Goal: Information Seeking & Learning: Learn about a topic

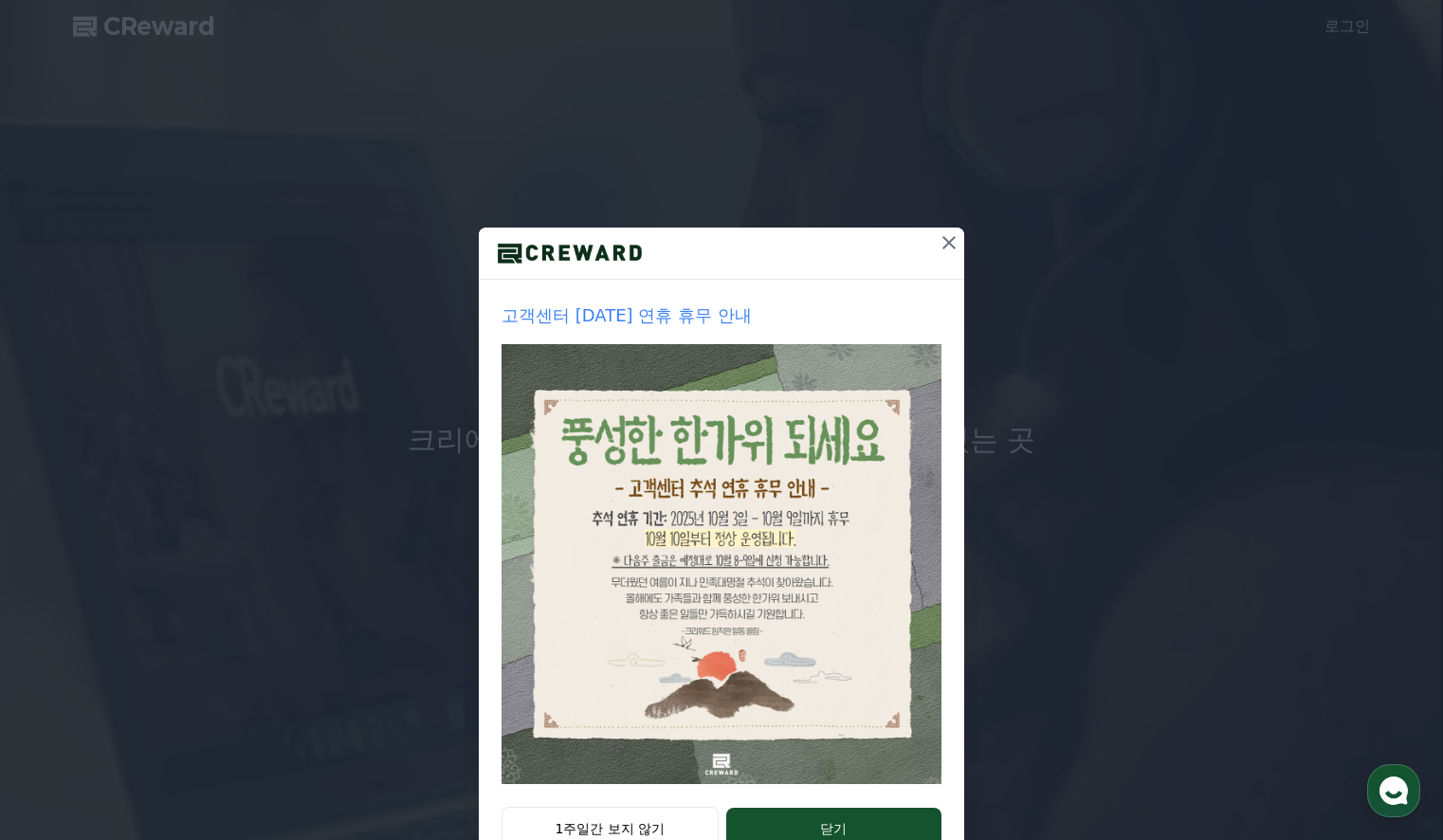
click at [947, 241] on icon at bounding box center [949, 243] width 23 height 23
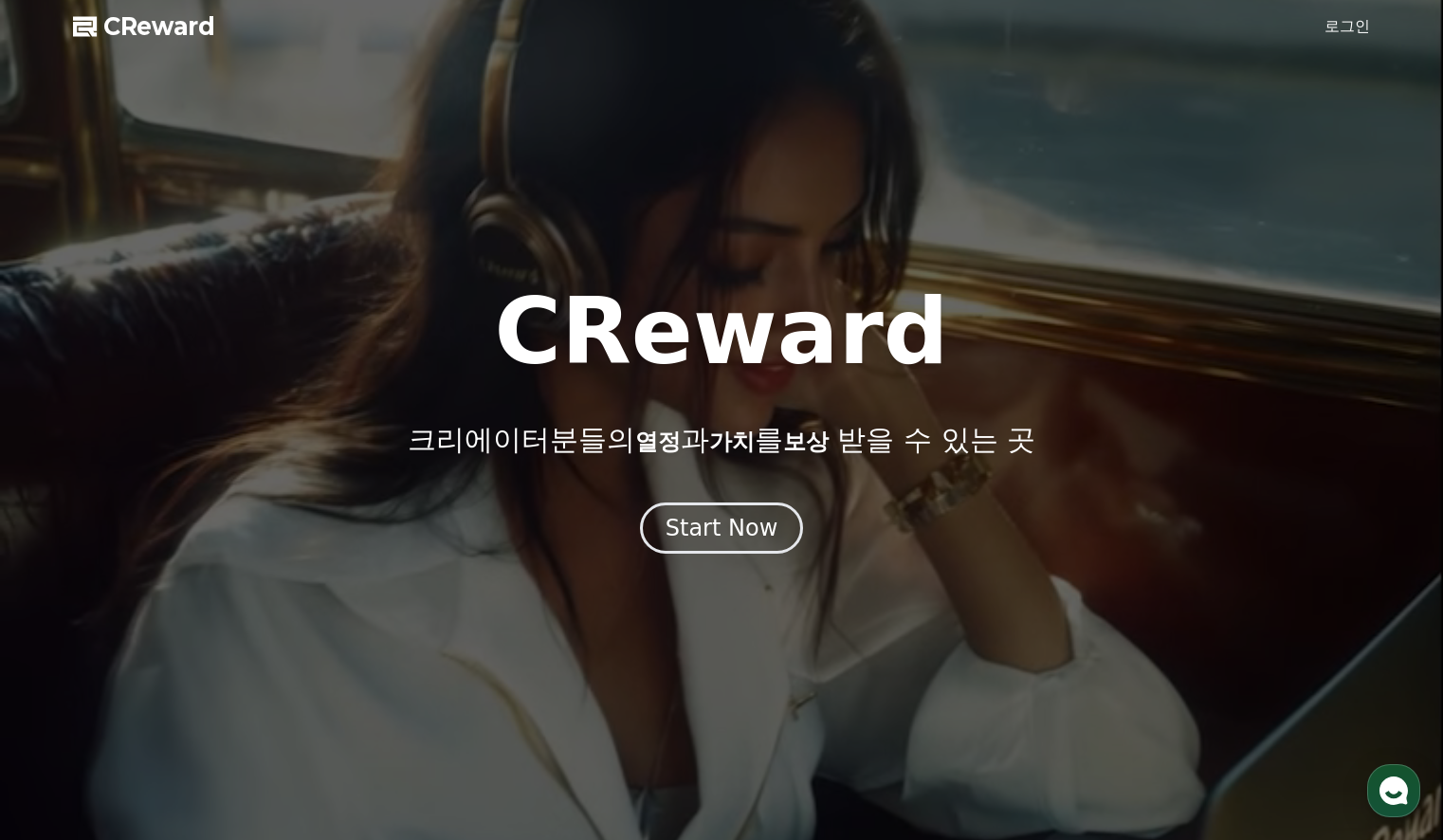
click at [1125, 28] on link "로그인" at bounding box center [1347, 27] width 45 height 23
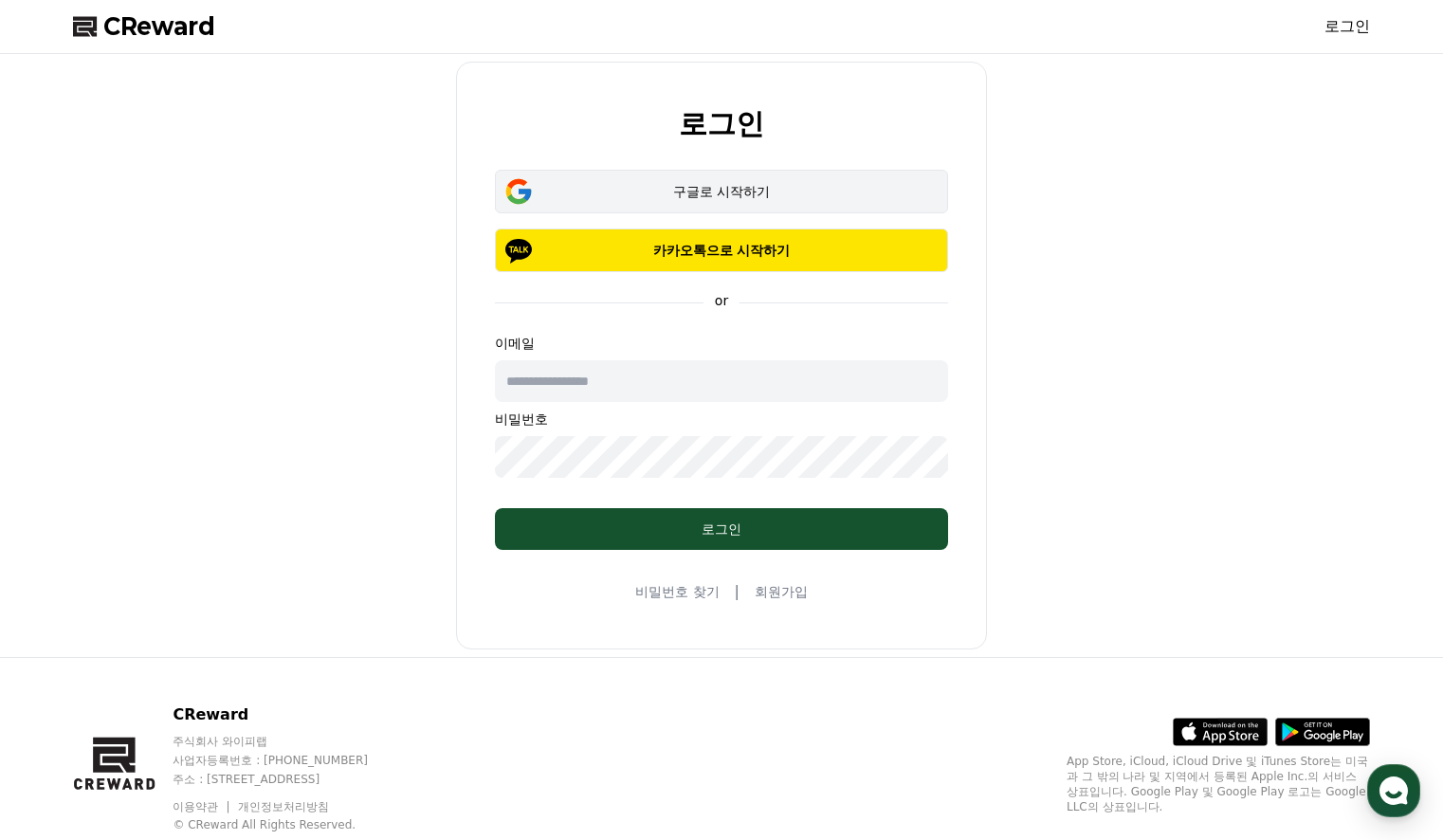
click at [712, 197] on div "구글로 시작하기" at bounding box center [721, 192] width 398 height 19
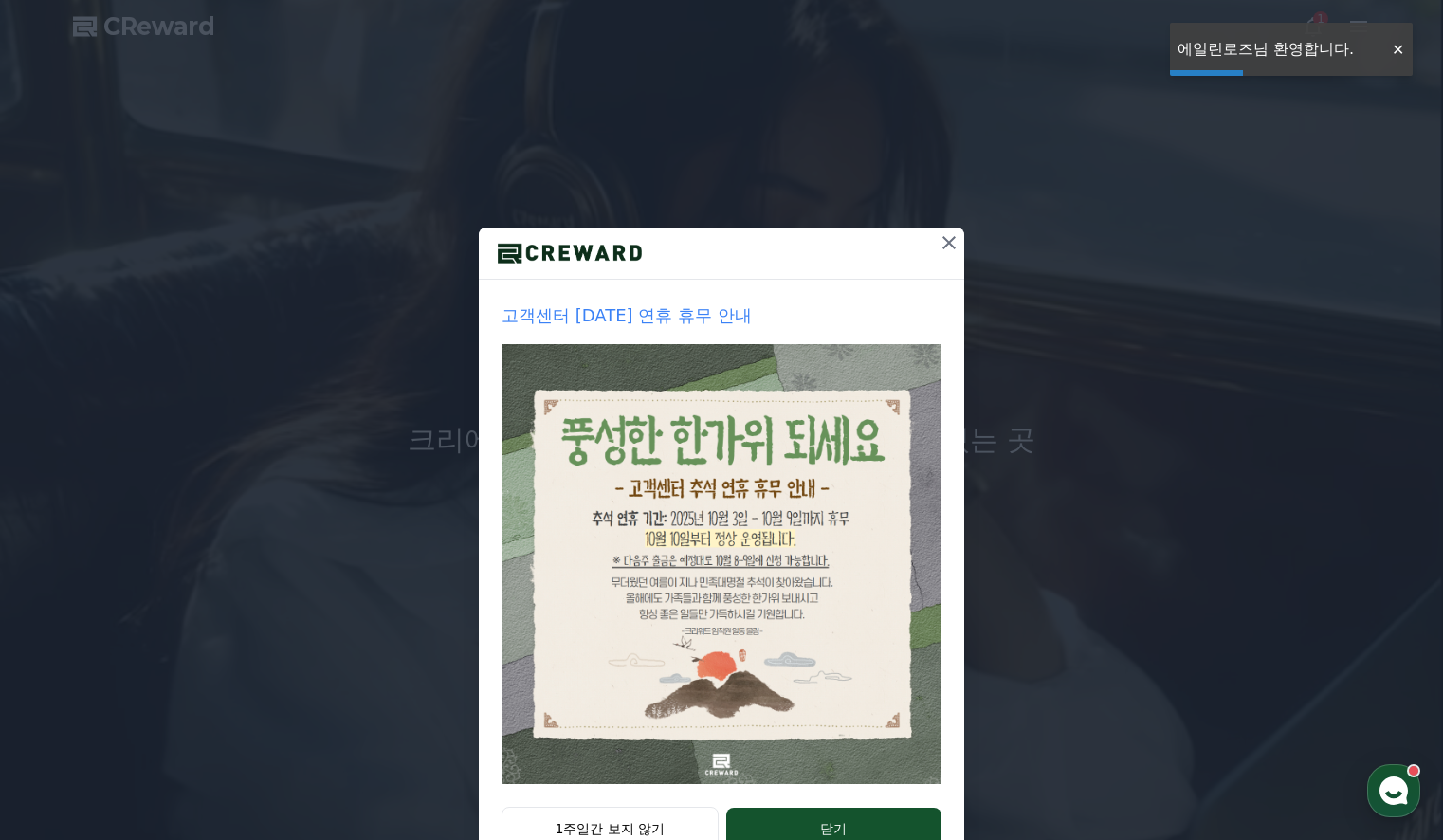
click at [949, 248] on icon at bounding box center [949, 243] width 23 height 23
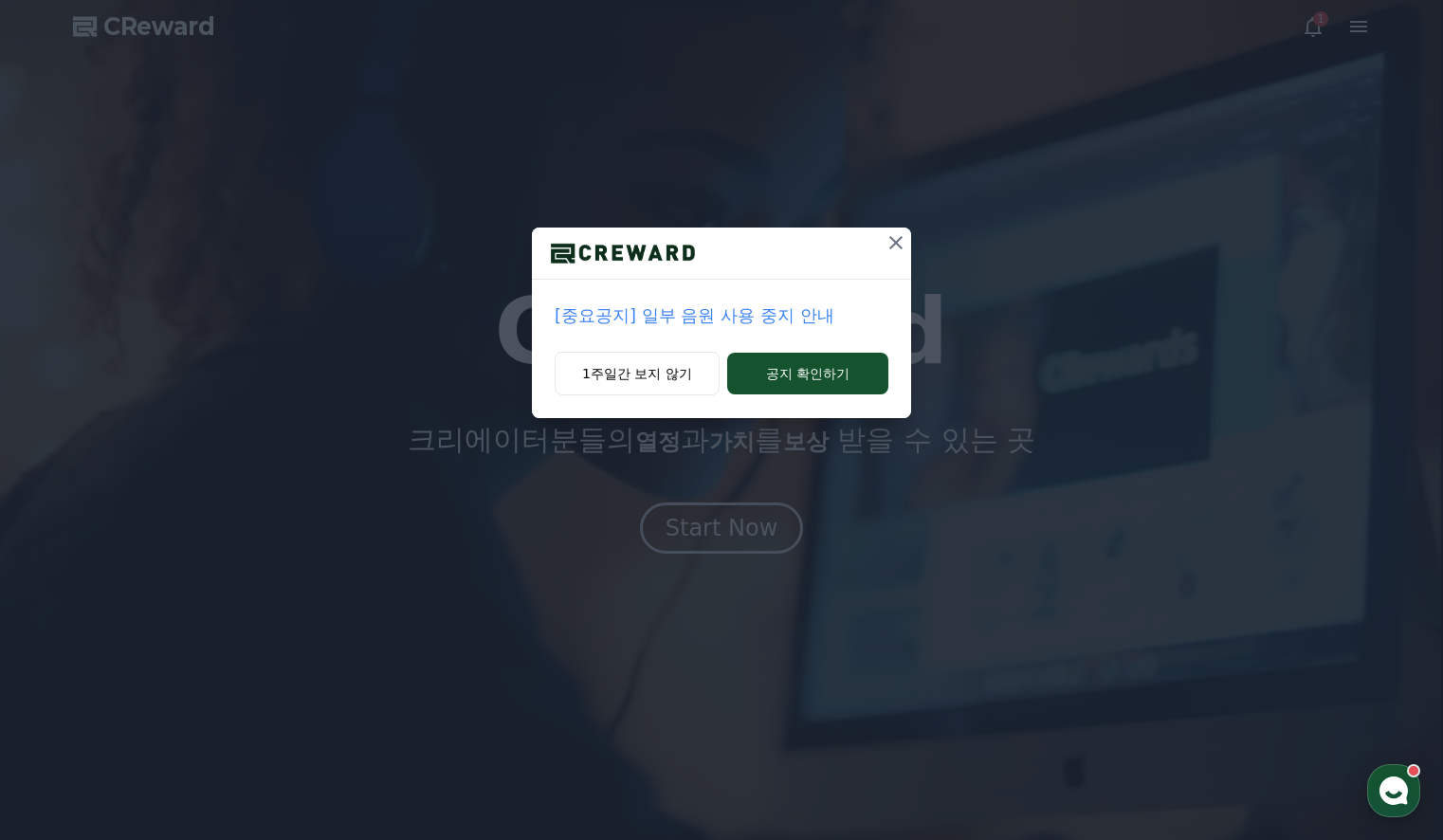
click at [900, 248] on icon at bounding box center [896, 243] width 14 height 14
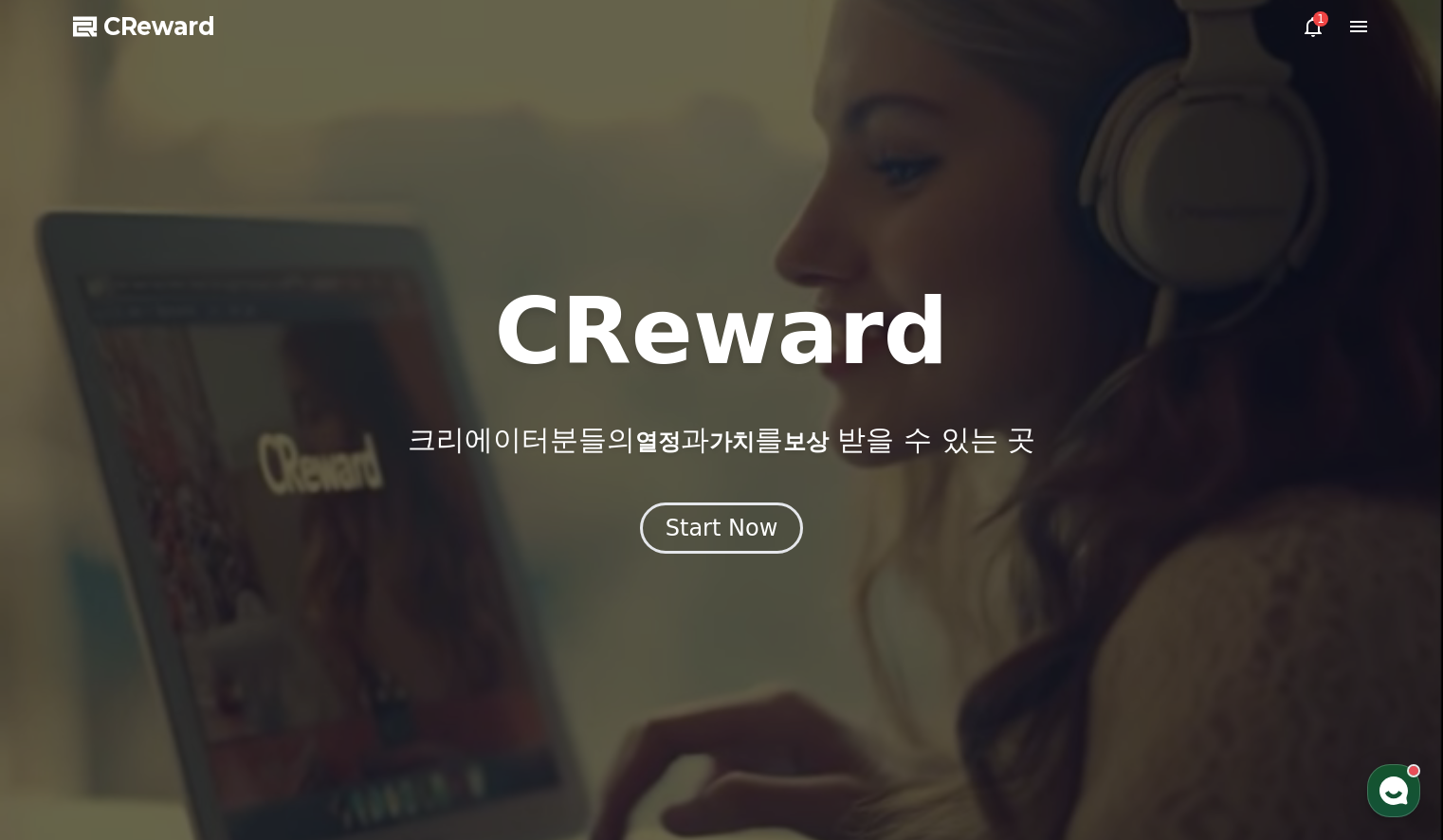
click at [1307, 32] on icon at bounding box center [1313, 27] width 17 height 20
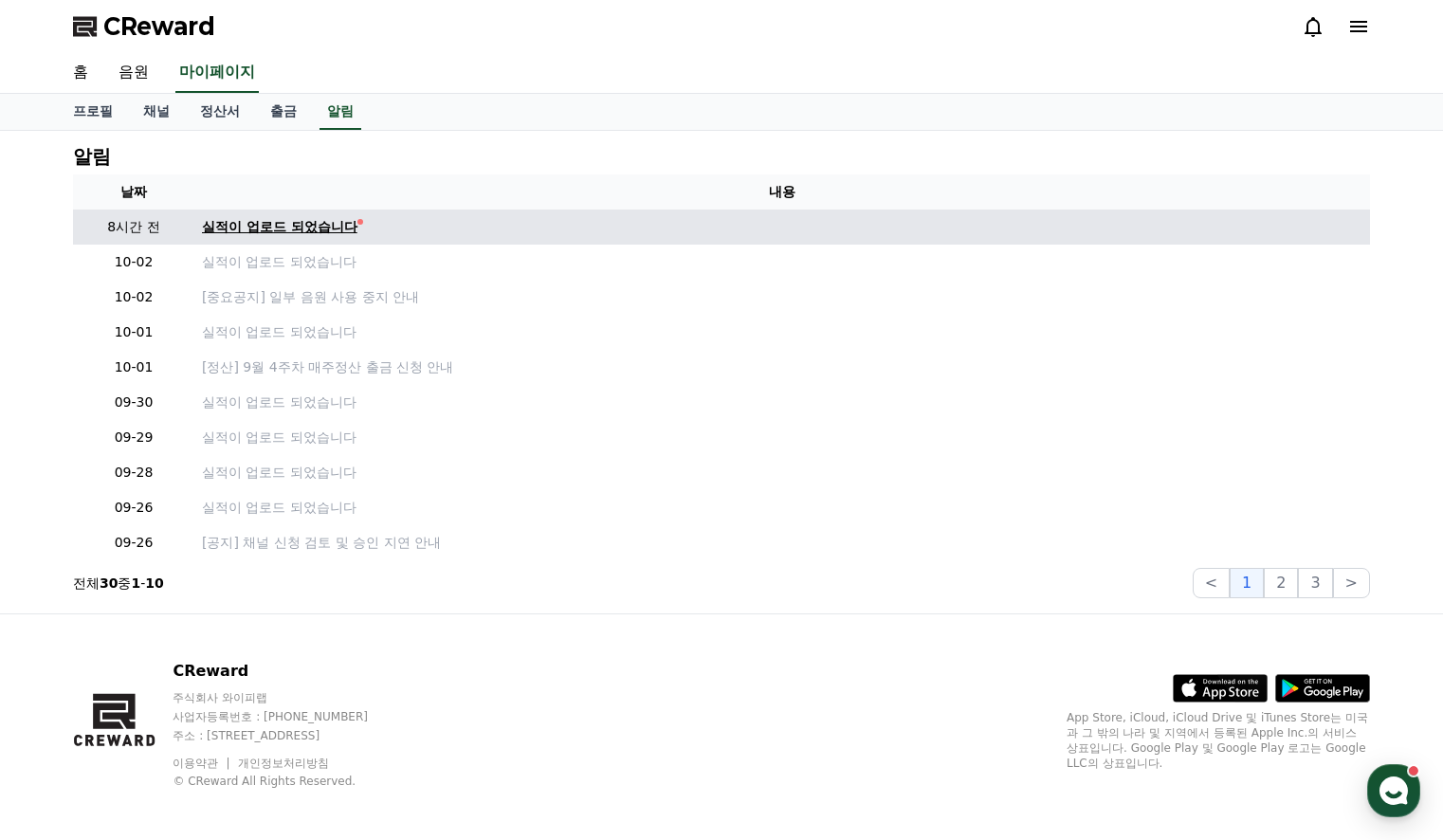
click at [276, 220] on div "실적이 업로드 되었습니다" at bounding box center [280, 226] width 156 height 20
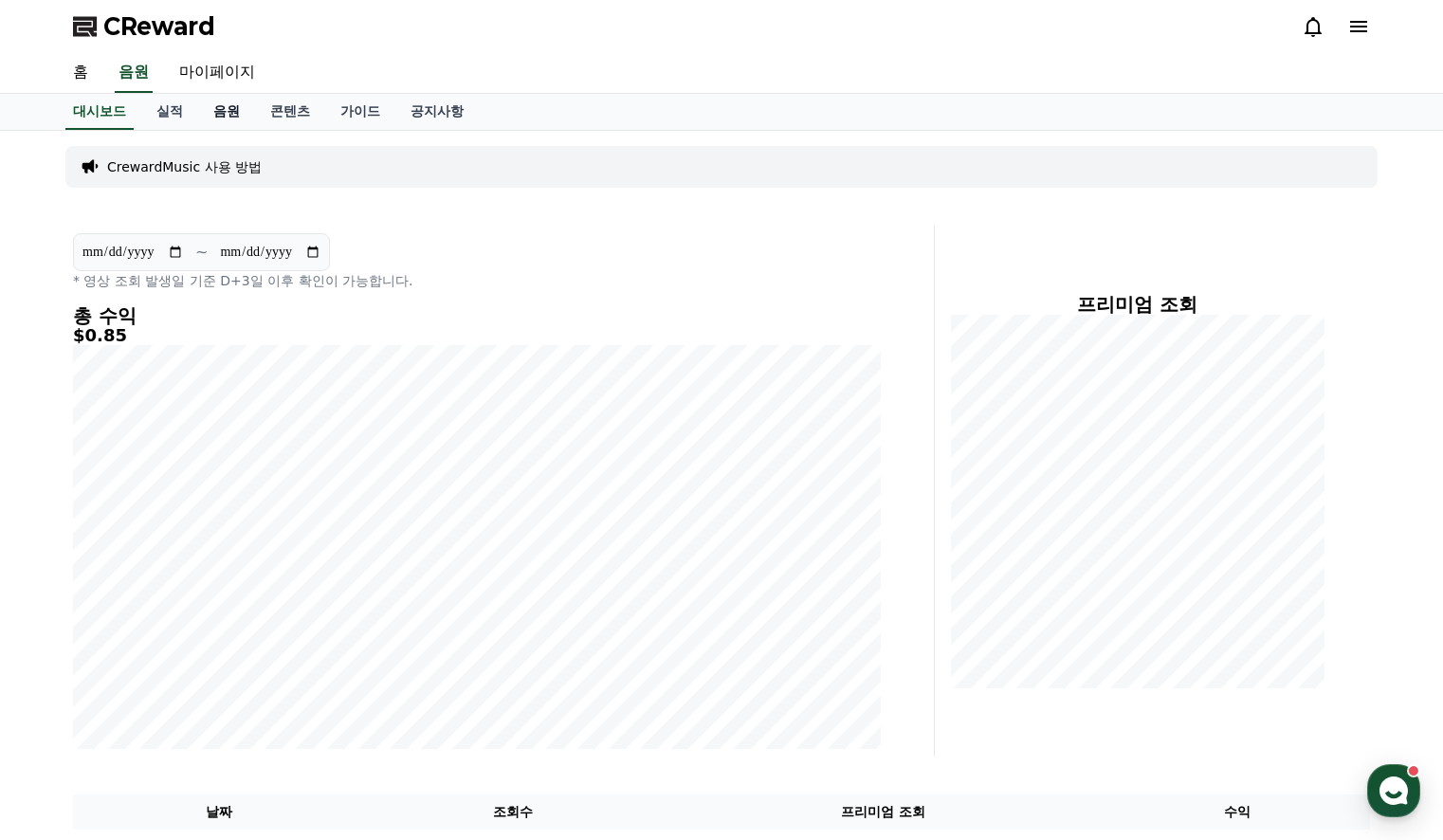
click at [240, 110] on link "음원" at bounding box center [226, 111] width 57 height 36
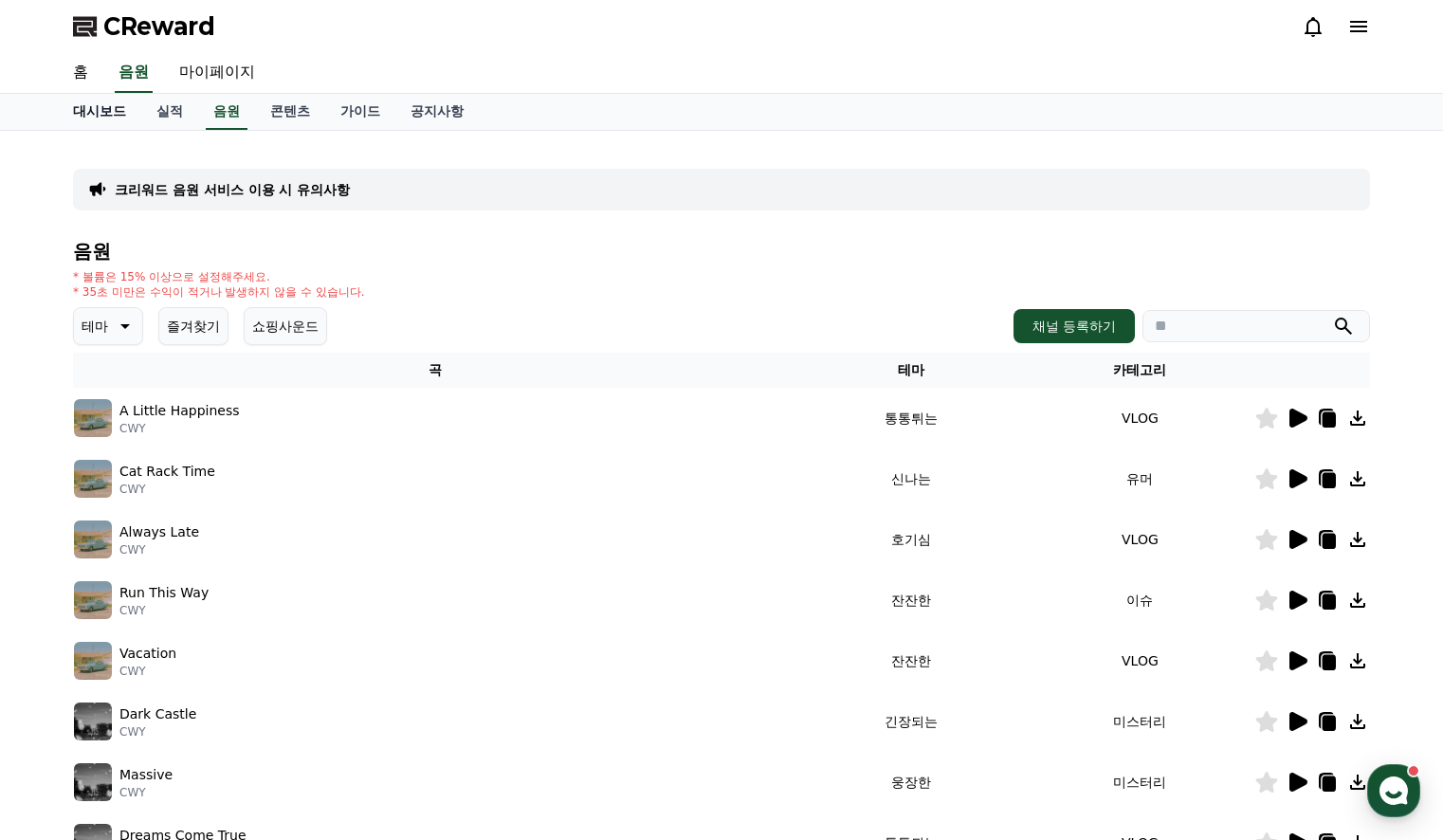
click at [75, 111] on link "대시보드" at bounding box center [100, 111] width 83 height 36
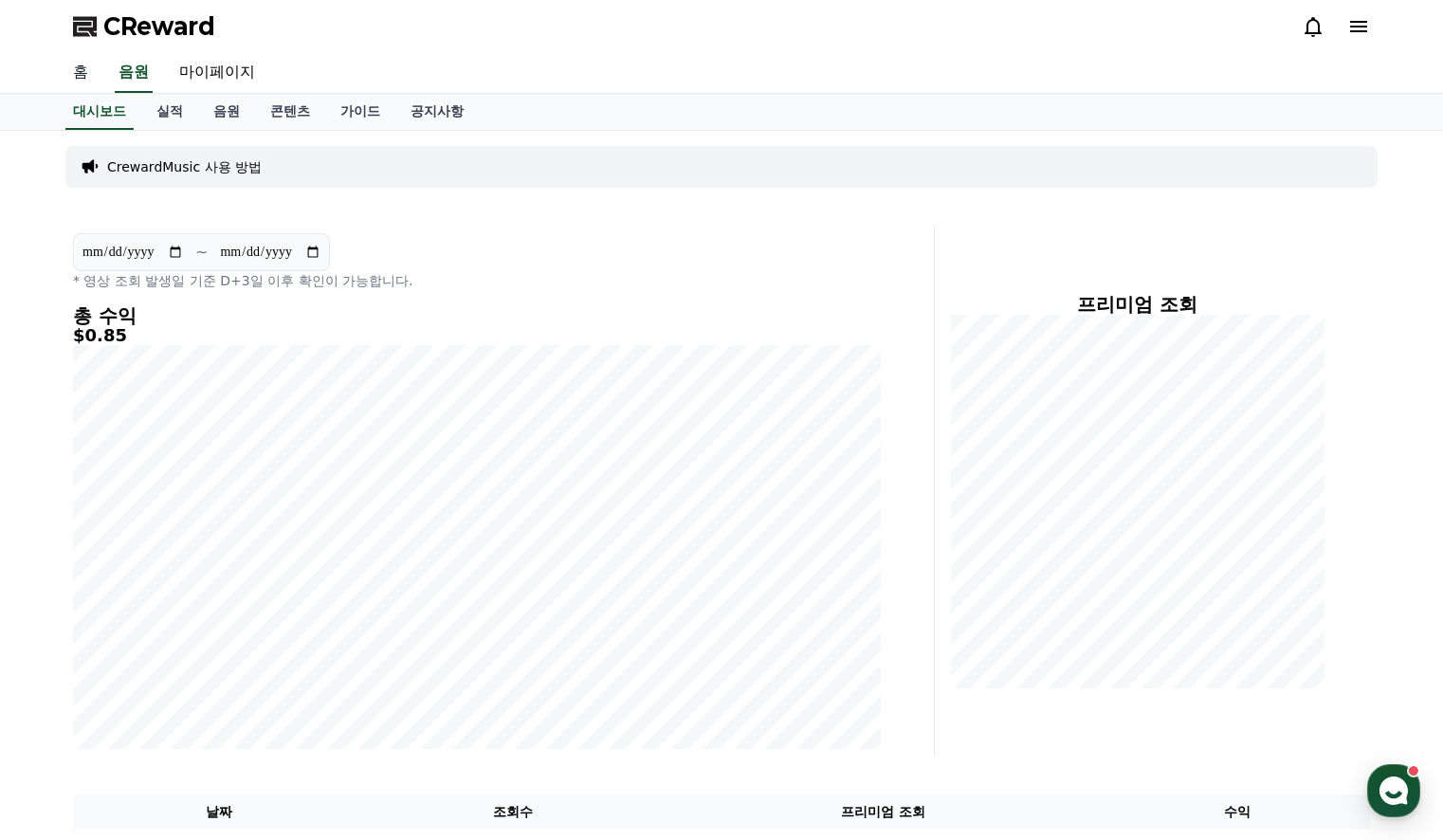
click at [87, 66] on link "홈" at bounding box center [80, 73] width 45 height 40
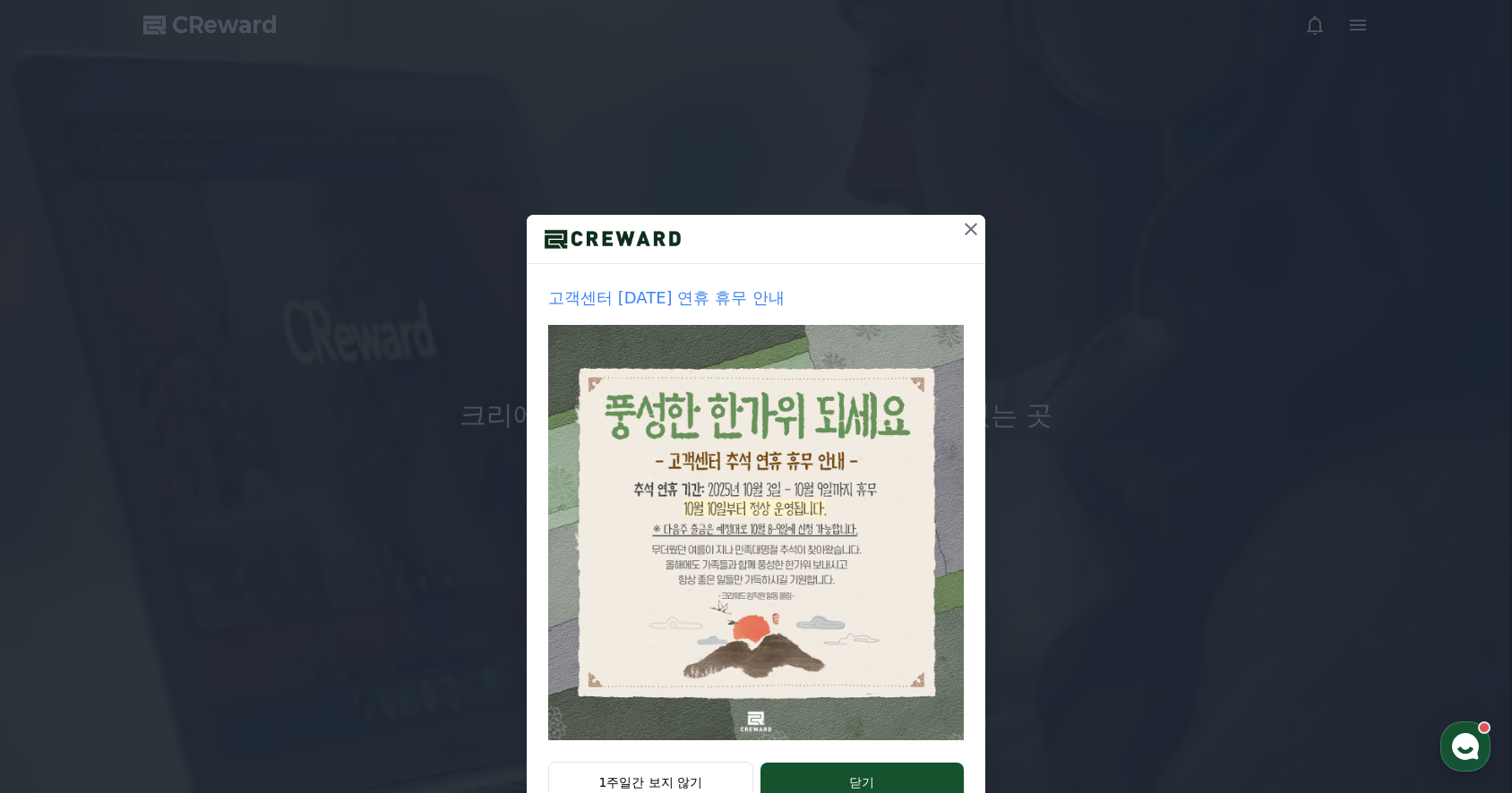
click at [956, 224] on button at bounding box center [970, 228] width 28 height 28
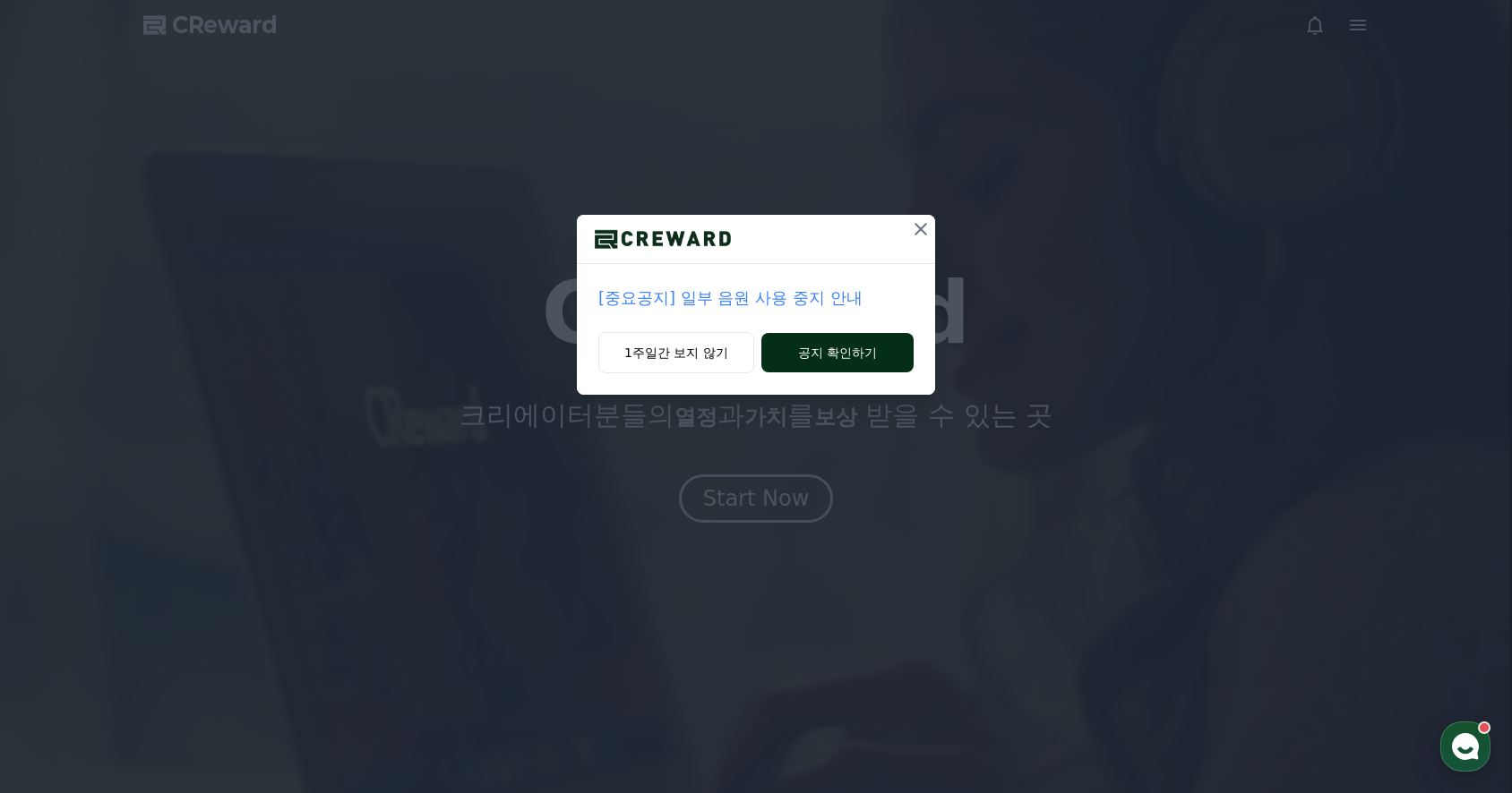
click at [811, 358] on button "공지 확인하기" at bounding box center [837, 352] width 153 height 39
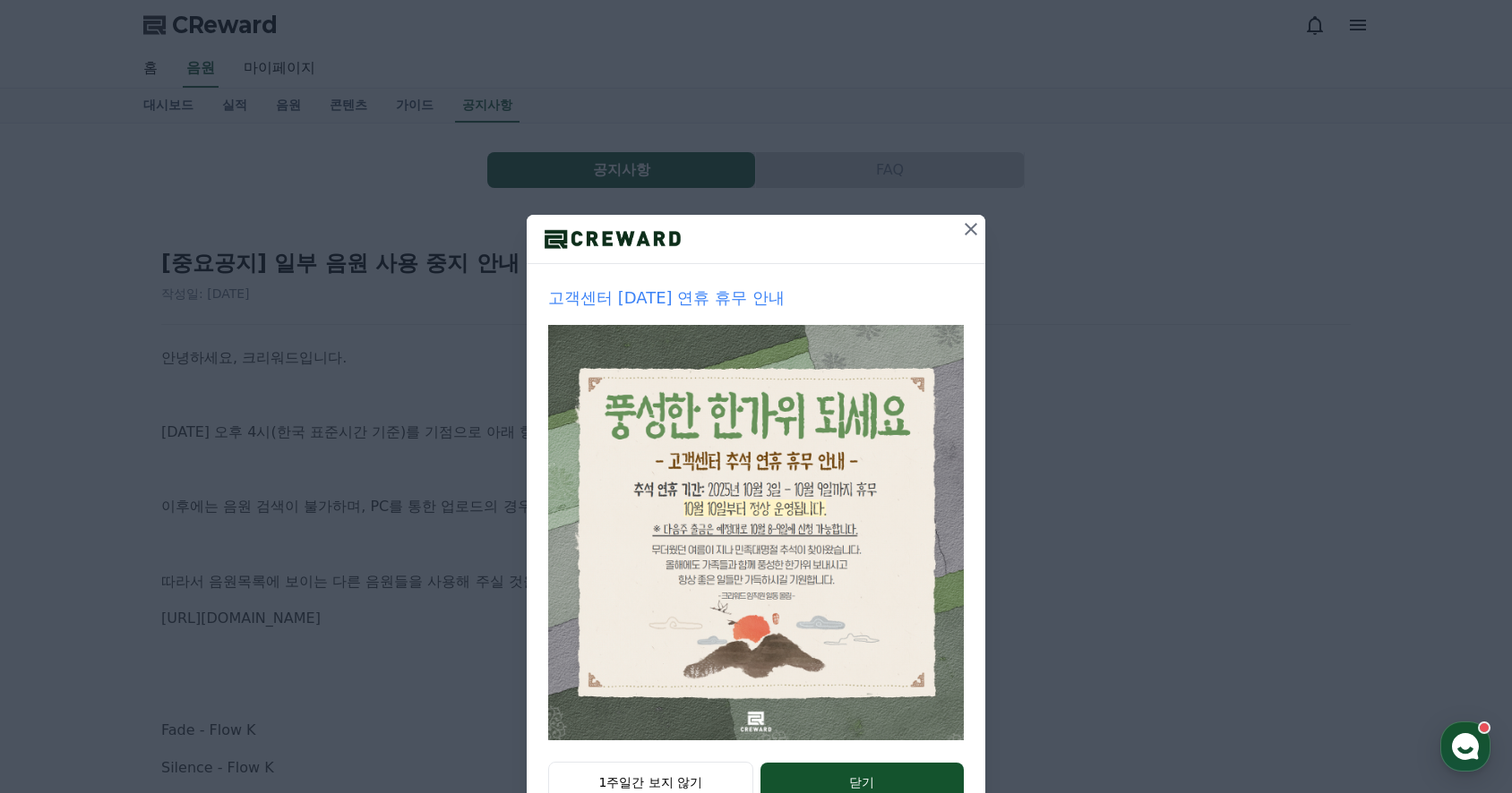
click at [963, 229] on icon at bounding box center [971, 229] width 22 height 22
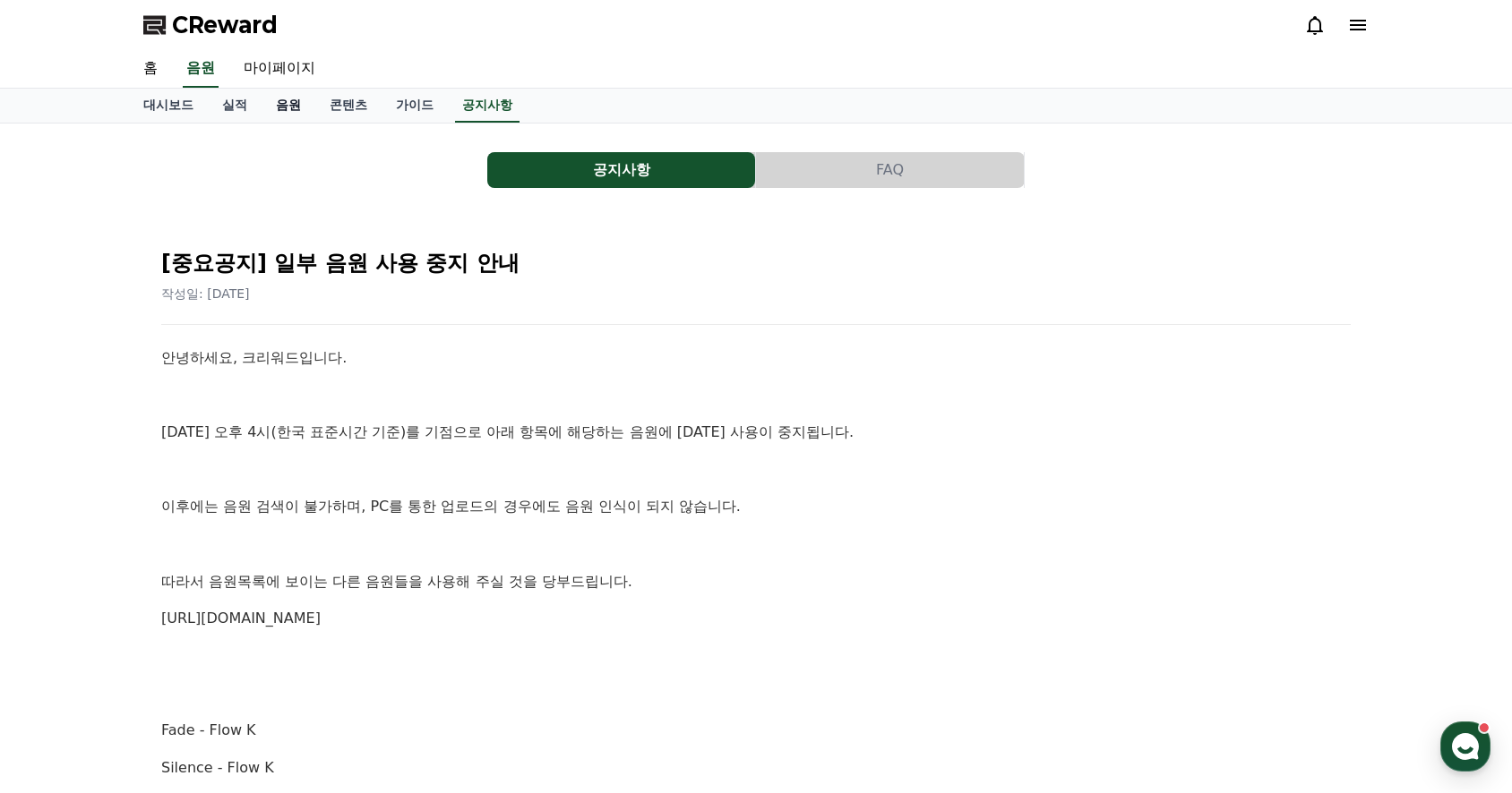
click at [290, 98] on link "음원" at bounding box center [288, 105] width 54 height 34
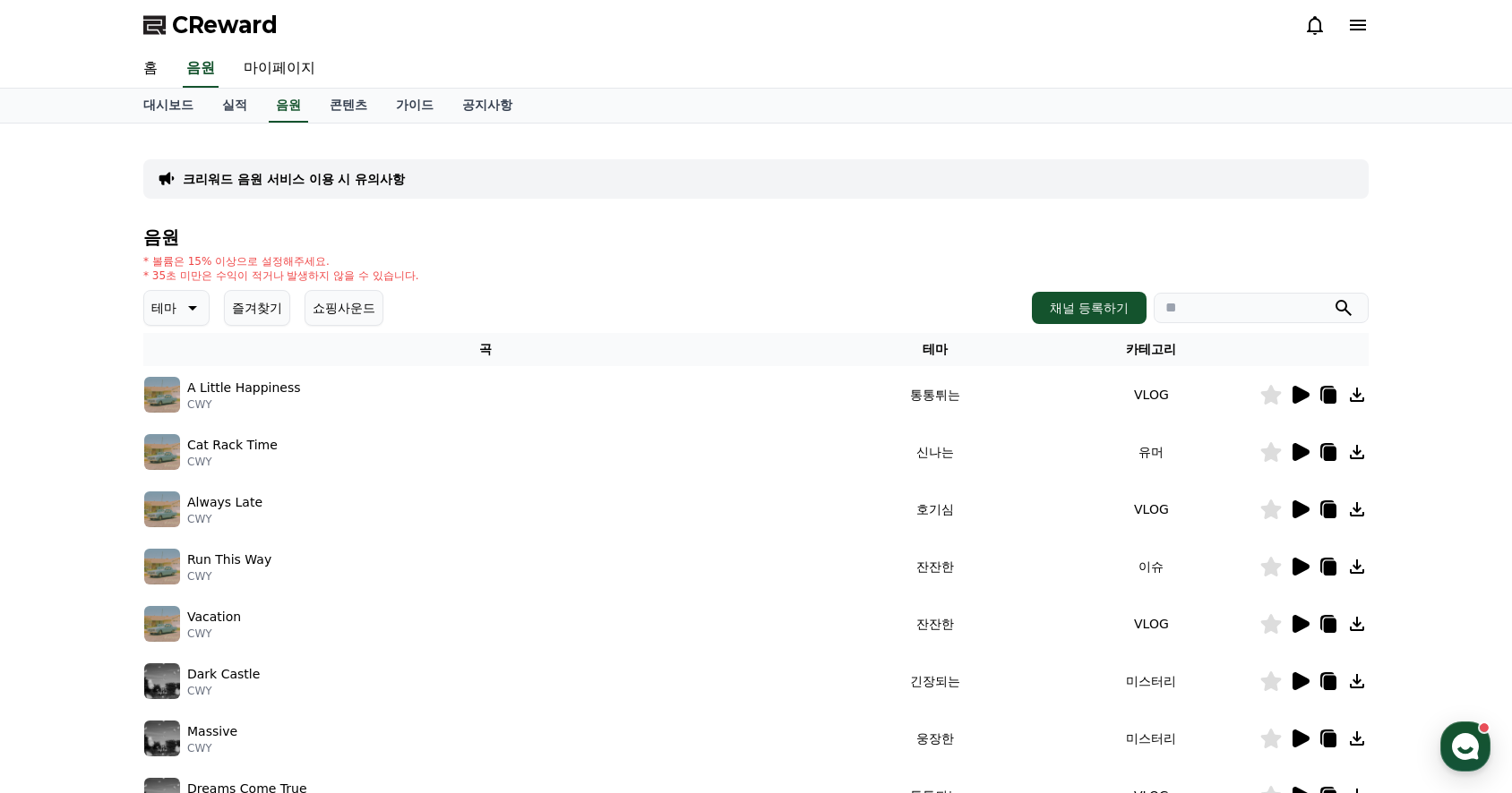
click at [194, 307] on icon at bounding box center [193, 308] width 9 height 5
click at [189, 486] on button "잔잔한" at bounding box center [172, 494] width 52 height 39
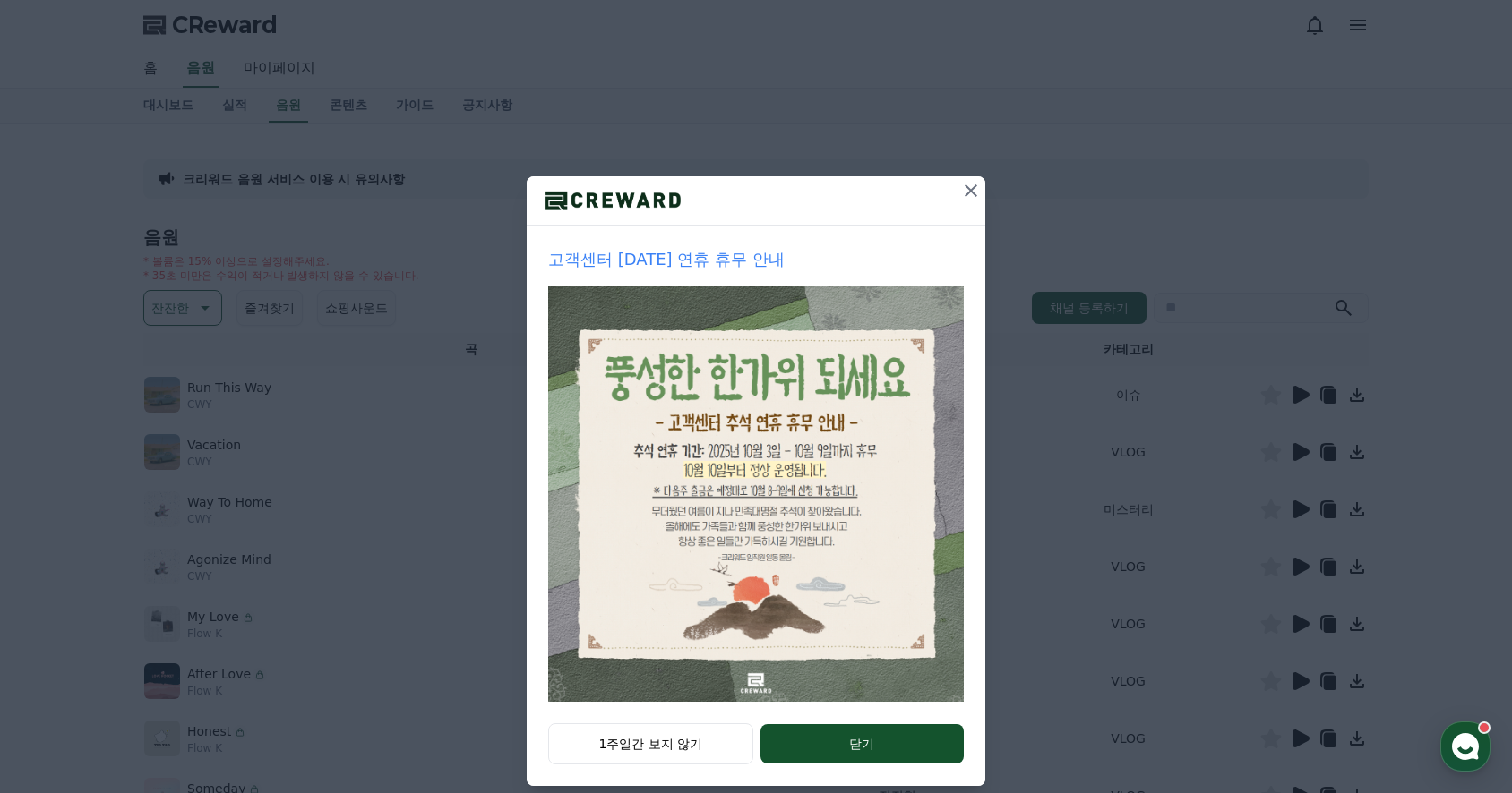
scroll to position [60, 0]
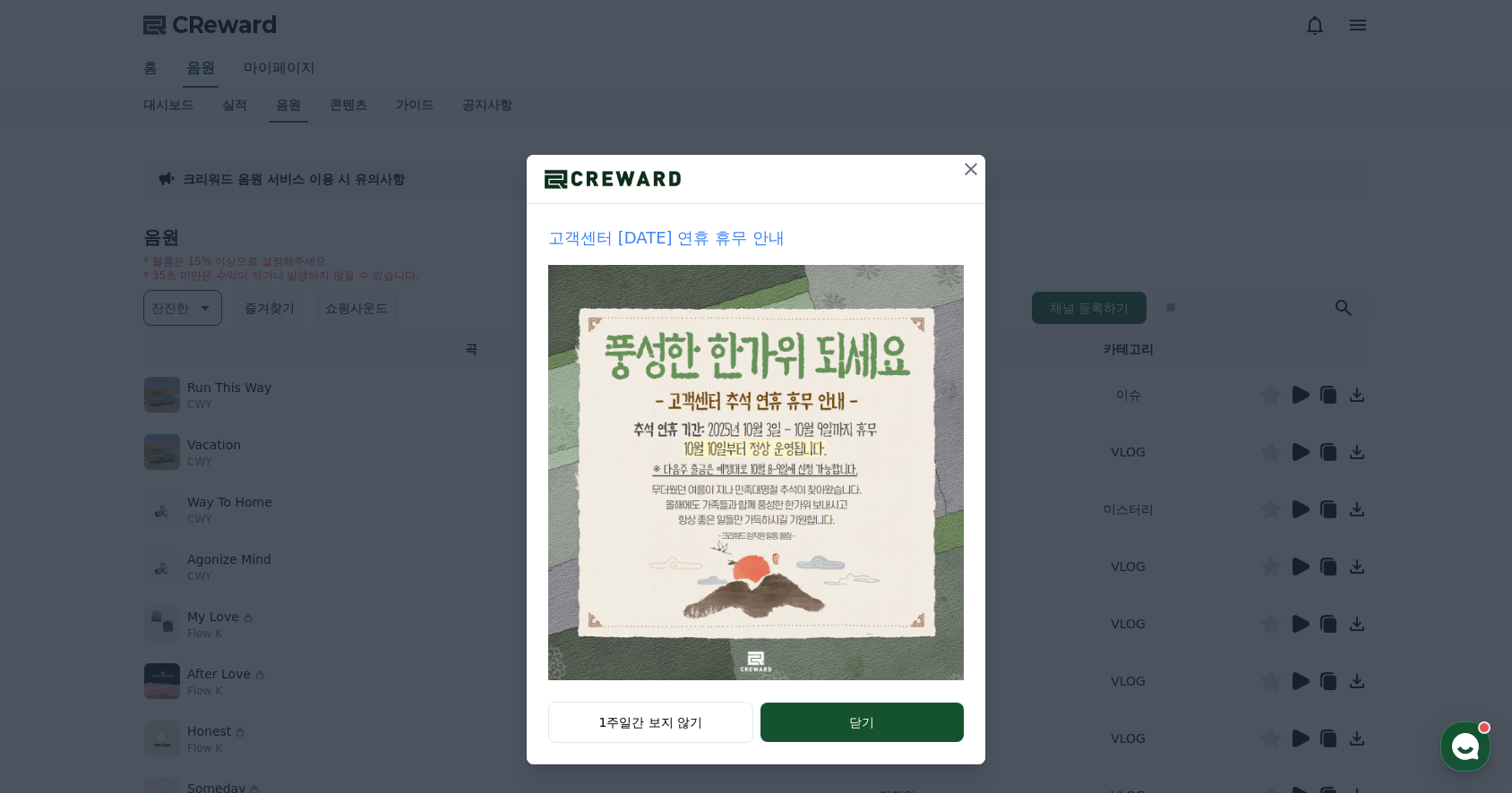
click at [960, 170] on icon at bounding box center [971, 169] width 22 height 22
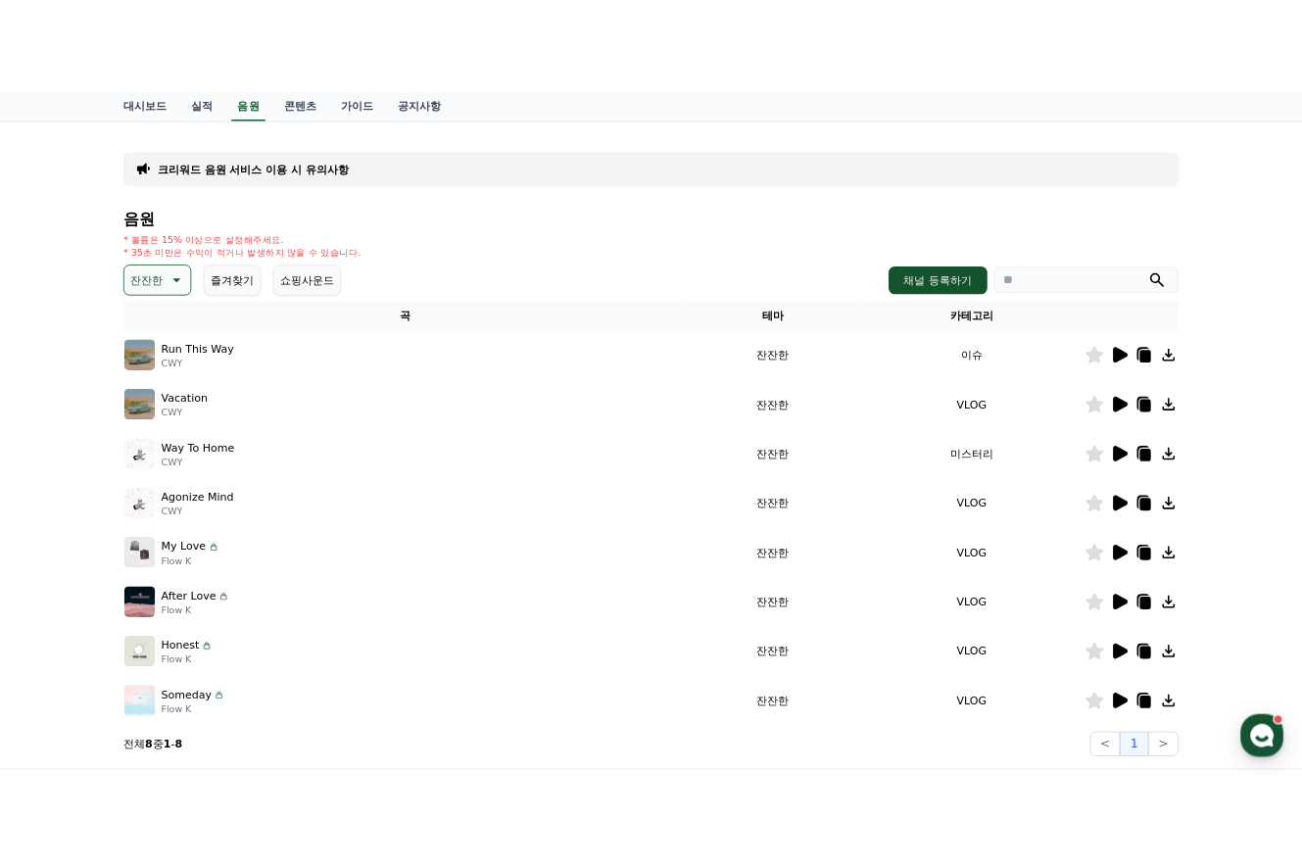
scroll to position [196, 0]
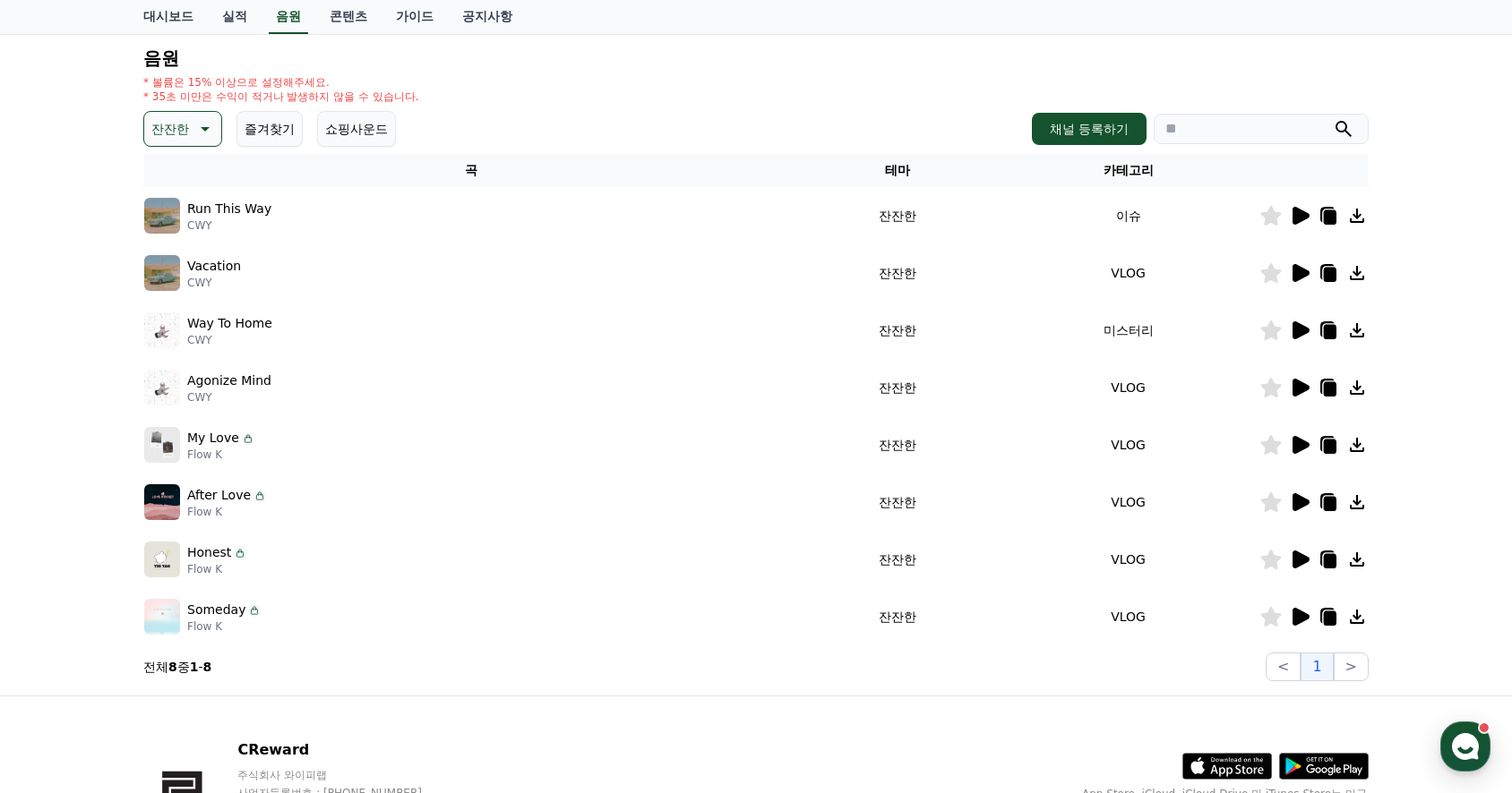
click at [1335, 615] on icon at bounding box center [1330, 619] width 13 height 15
click at [1351, 663] on button ">" at bounding box center [1351, 666] width 35 height 28
click at [1327, 505] on icon at bounding box center [1330, 504] width 13 height 15
